Goal: Task Accomplishment & Management: Manage account settings

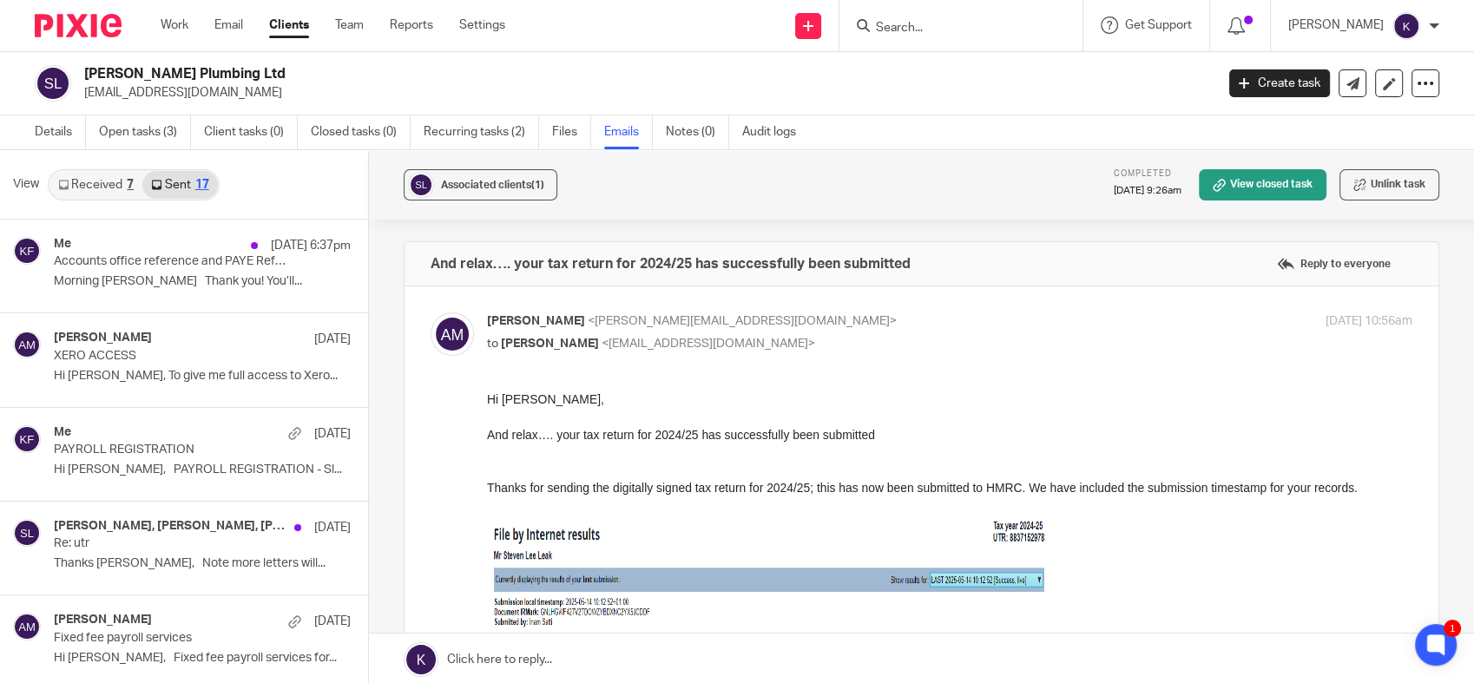
scroll to position [193, 0]
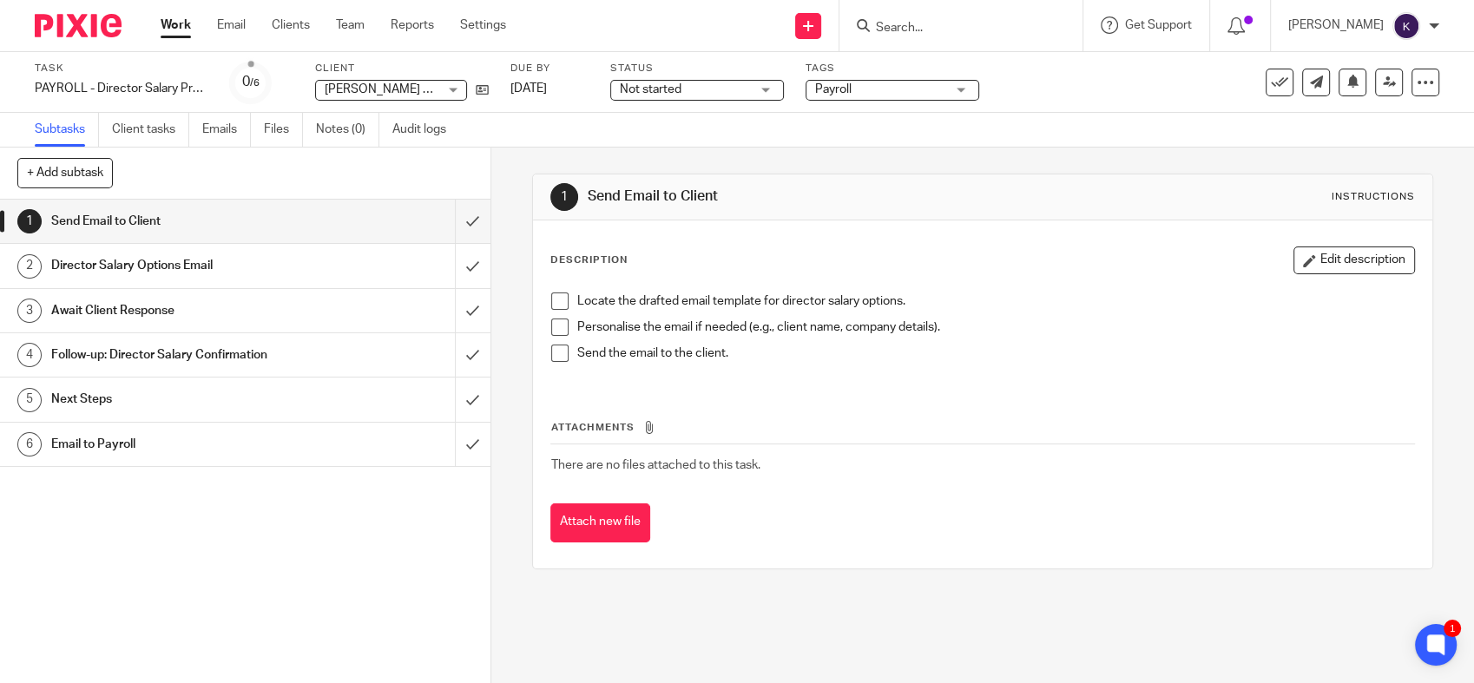
click at [389, 270] on div "Director Salary Options Email" at bounding box center [244, 266] width 386 height 26
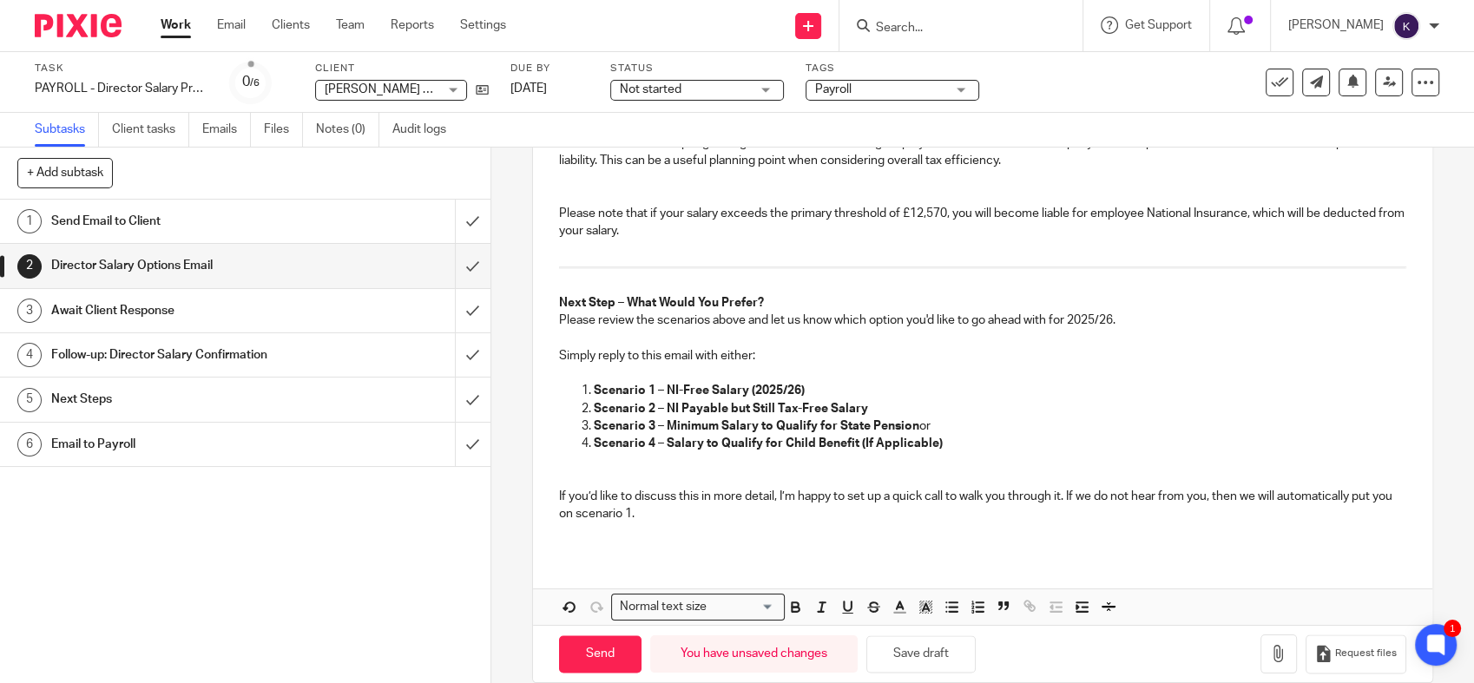
scroll to position [2589, 0]
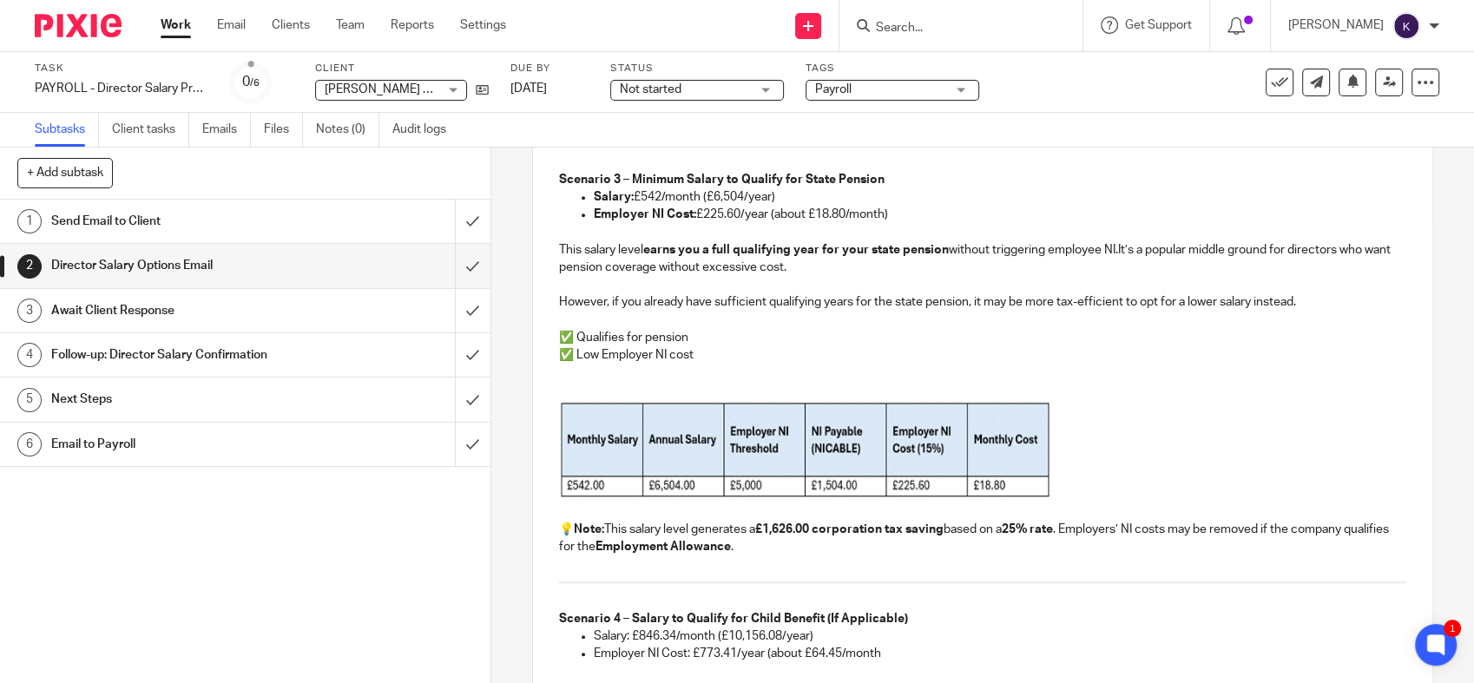
scroll to position [370, 0]
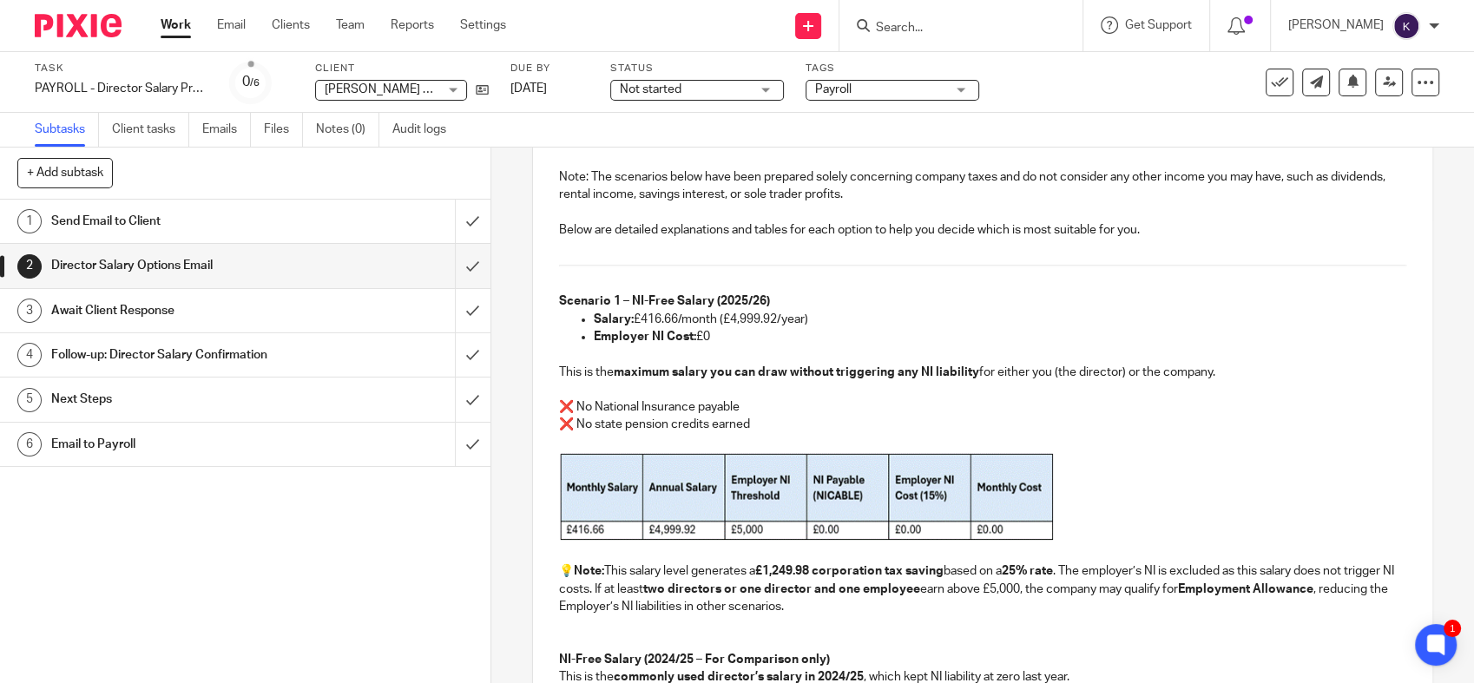
click at [100, 10] on div at bounding box center [71, 25] width 143 height 51
click at [100, 21] on img at bounding box center [78, 25] width 87 height 23
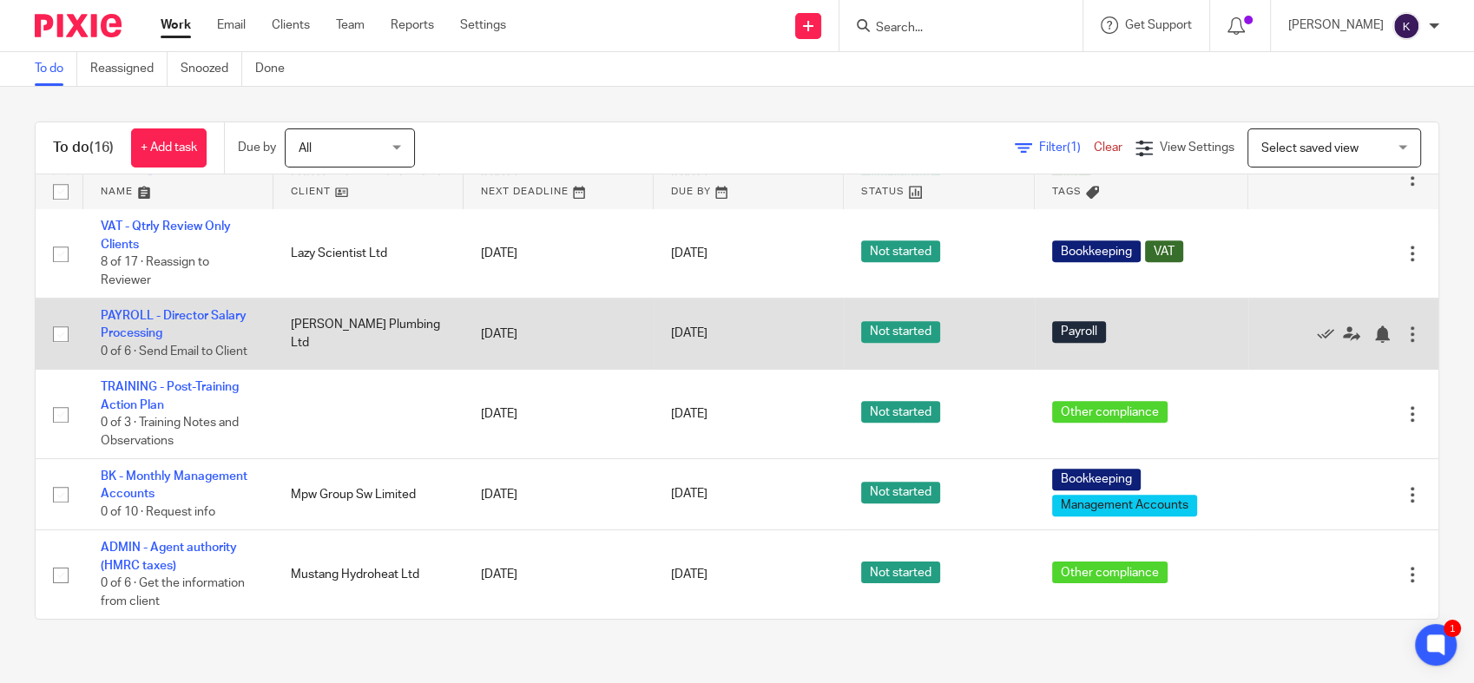
scroll to position [975, 0]
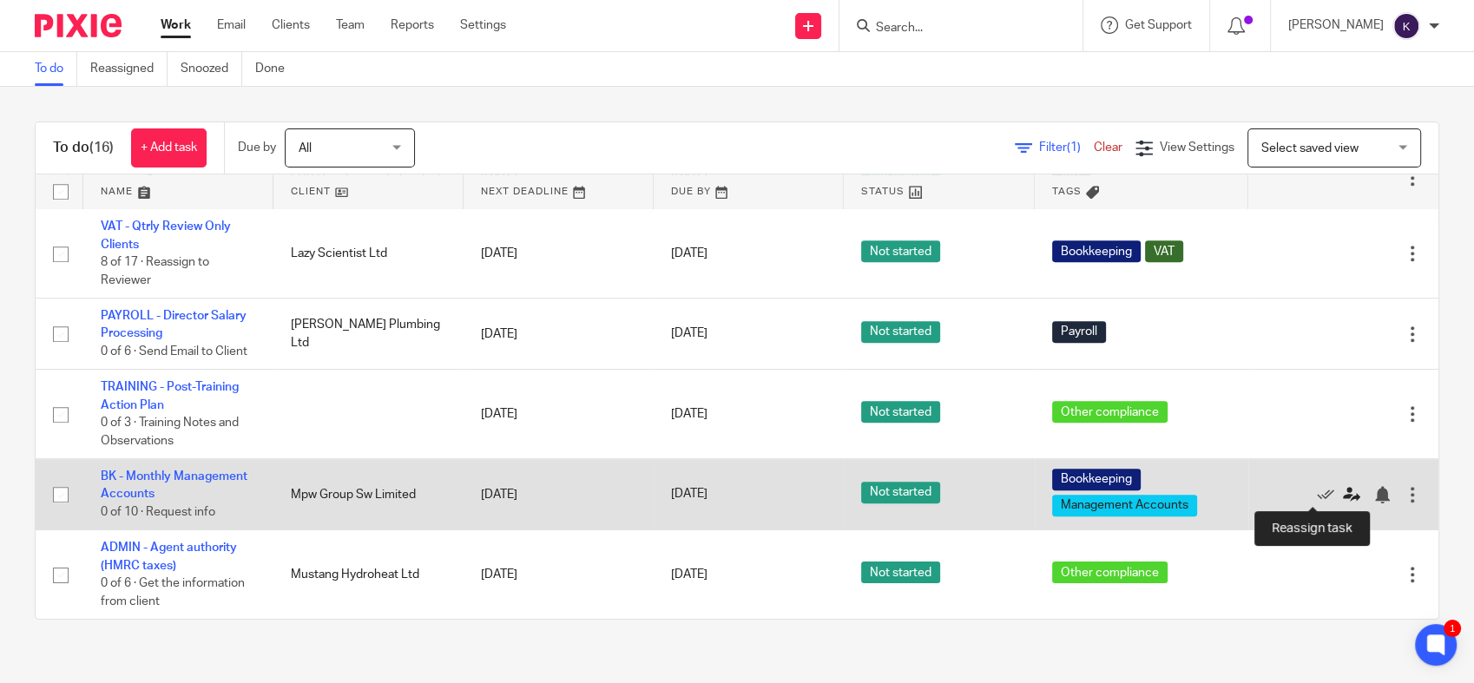
click at [1343, 491] on icon at bounding box center [1351, 494] width 17 height 17
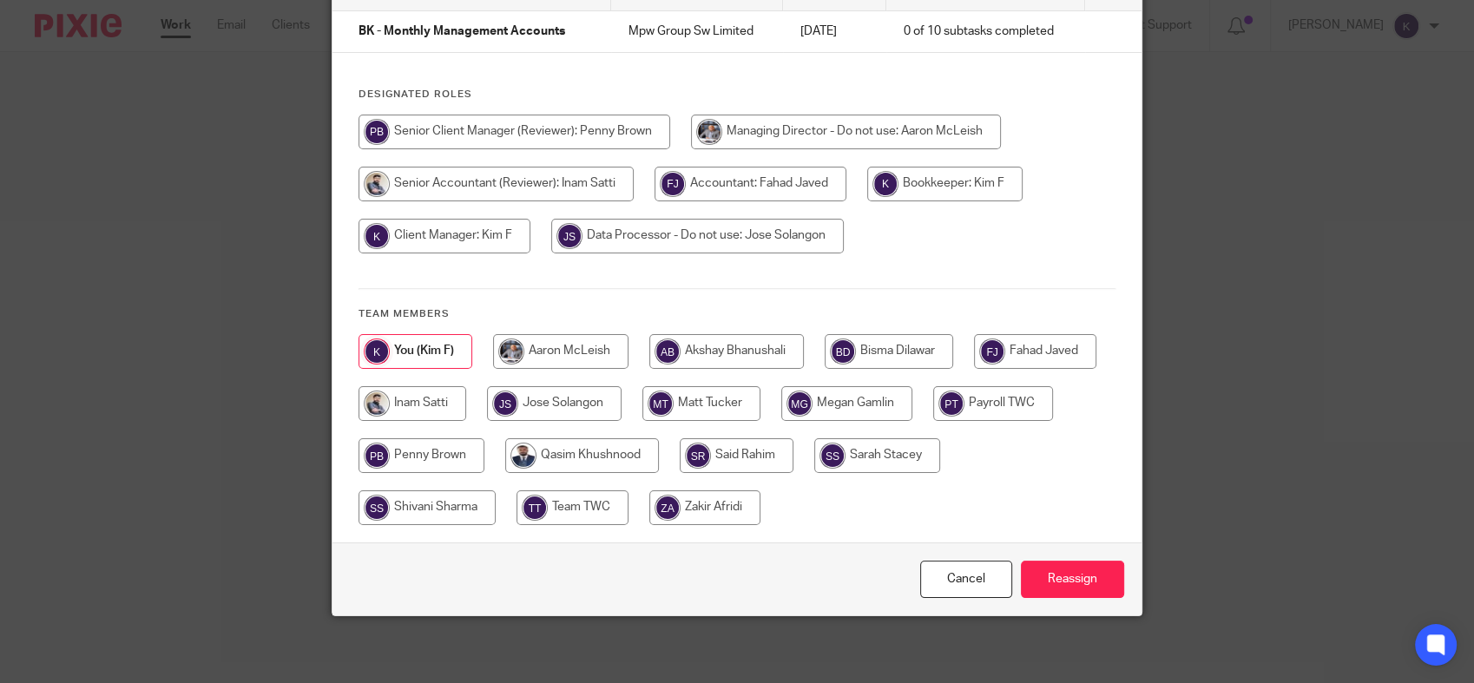
scroll to position [150, 0]
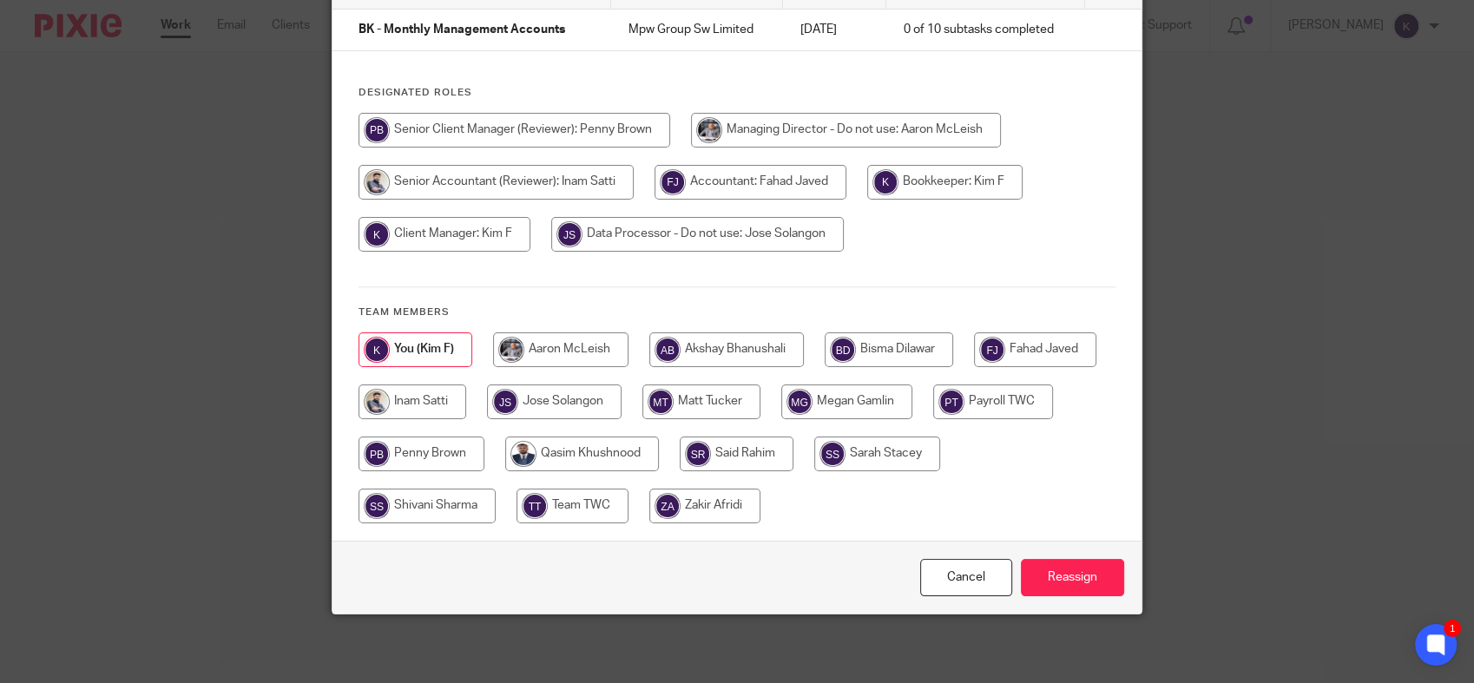
click at [407, 500] on input "radio" at bounding box center [427, 506] width 137 height 35
radio input "true"
click at [1046, 570] on input "Reassign" at bounding box center [1072, 577] width 103 height 37
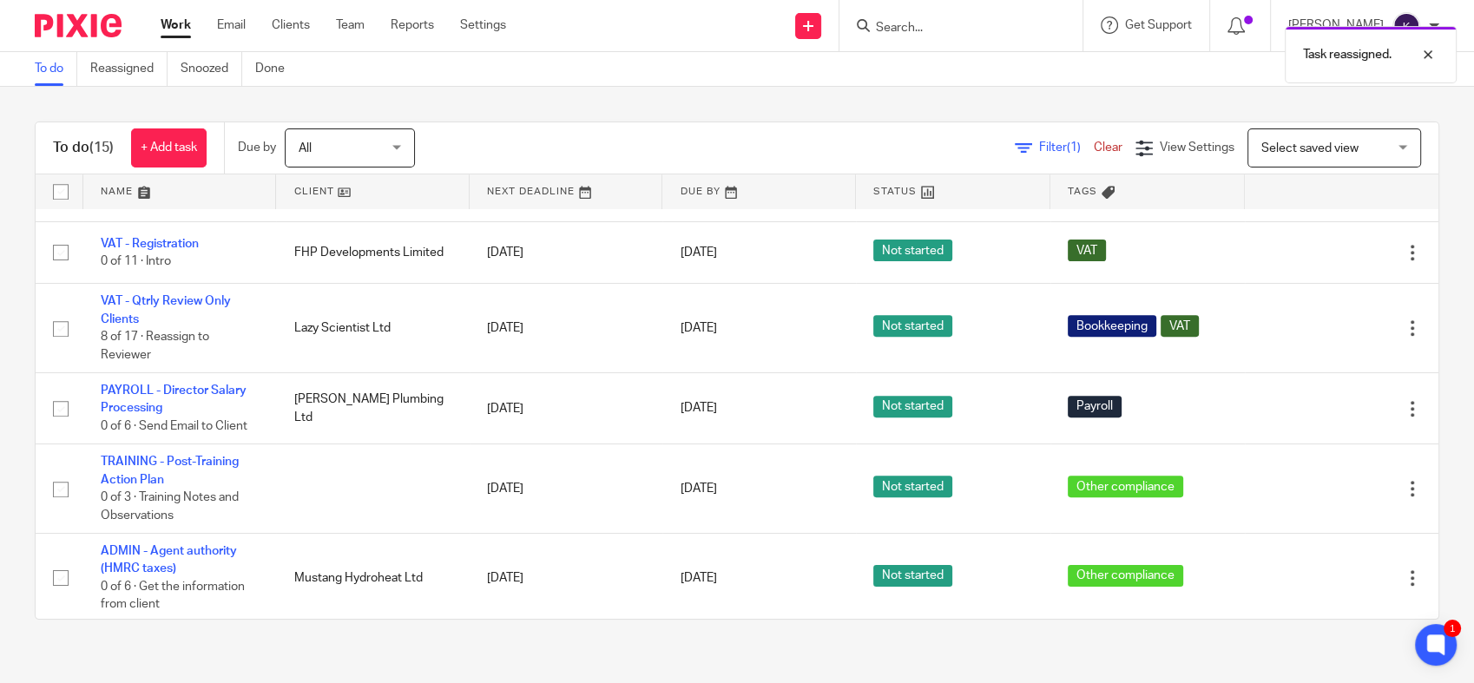
scroll to position [868, 0]
